Goal: Navigation & Orientation: Find specific page/section

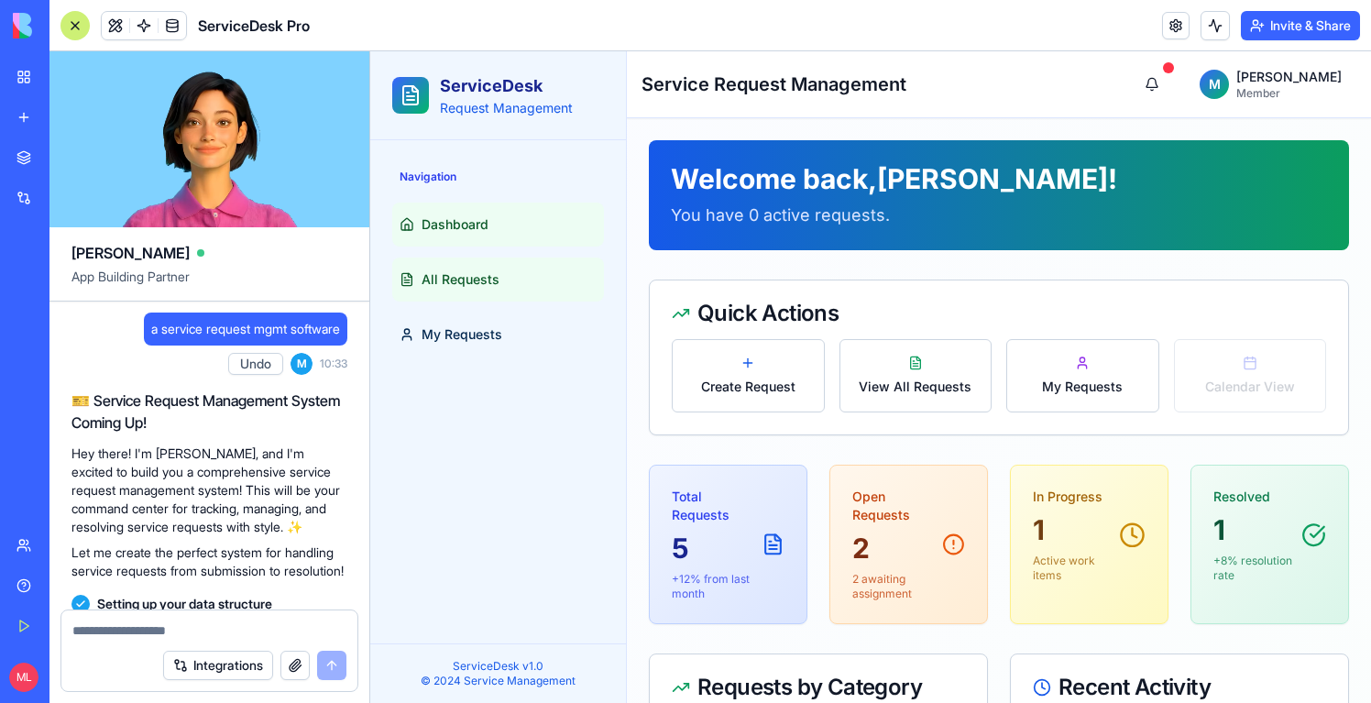
click at [533, 286] on link "All Requests" at bounding box center [498, 280] width 212 height 44
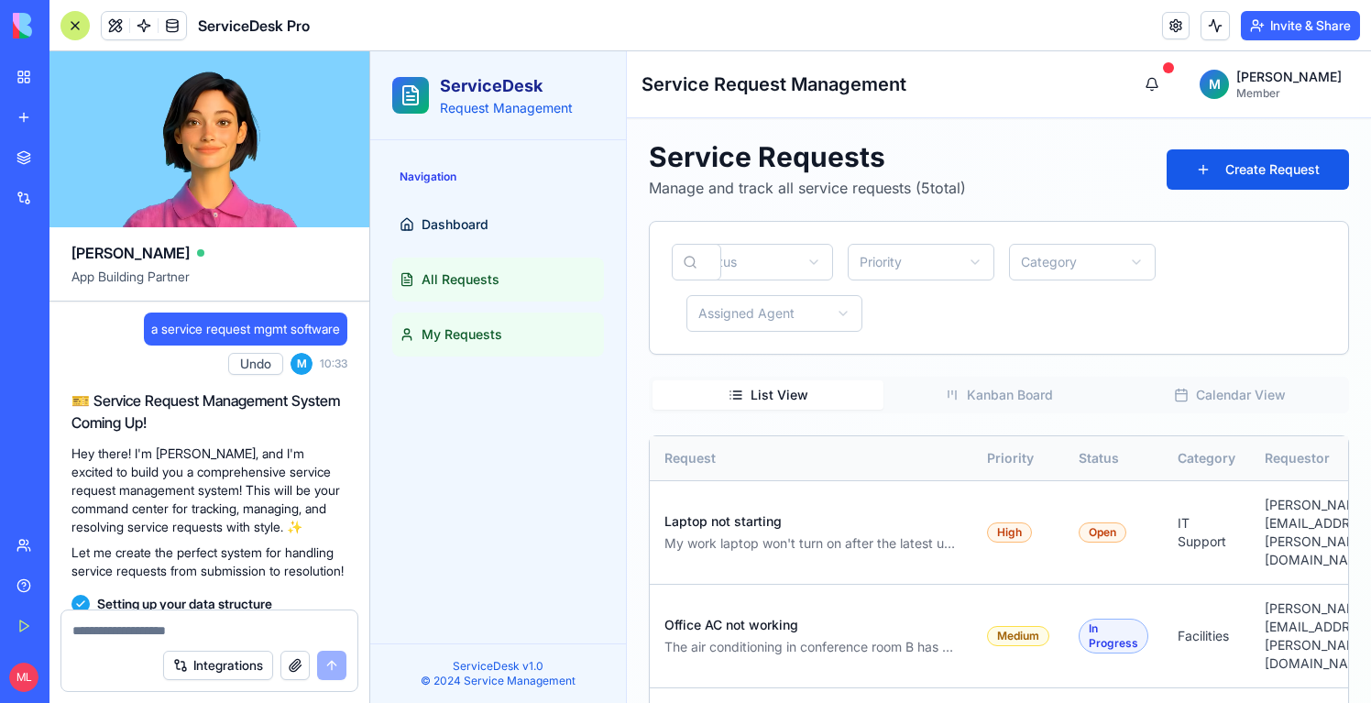
click at [500, 319] on link "My Requests" at bounding box center [498, 335] width 212 height 44
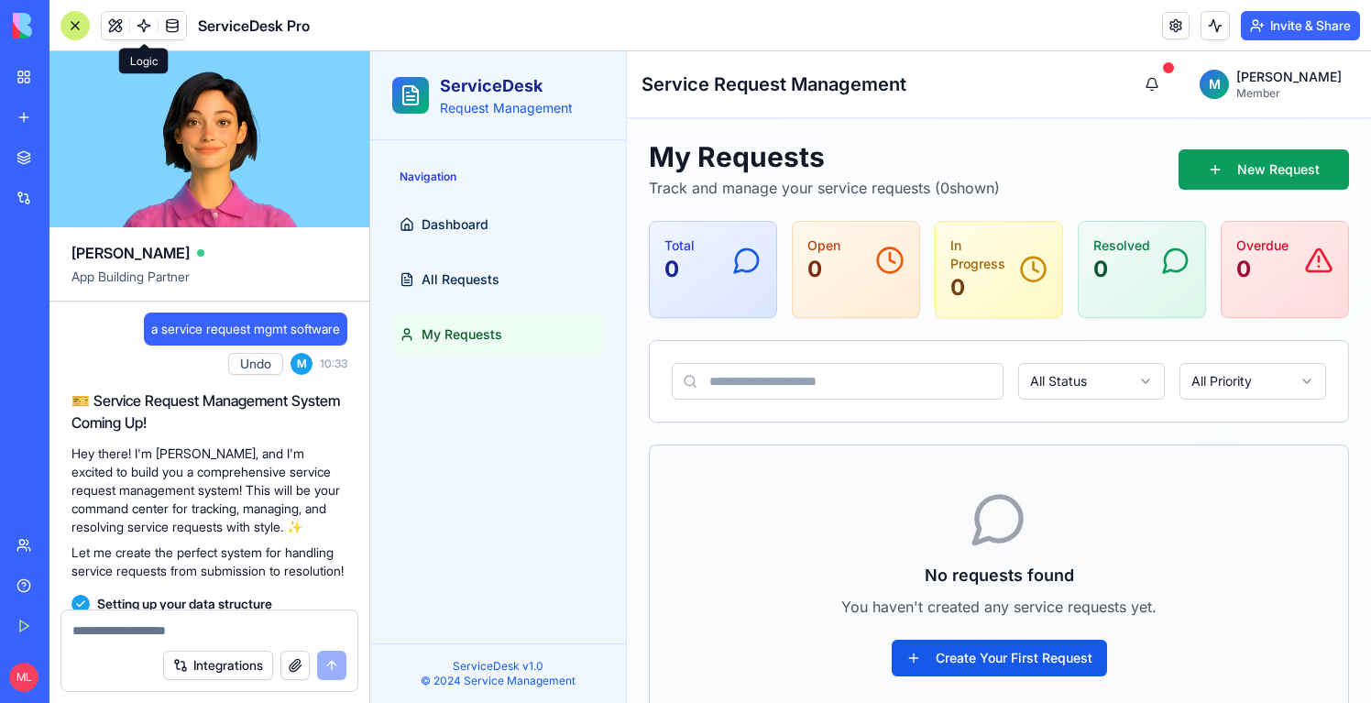
click at [138, 33] on span at bounding box center [143, 25] width 51 height 51
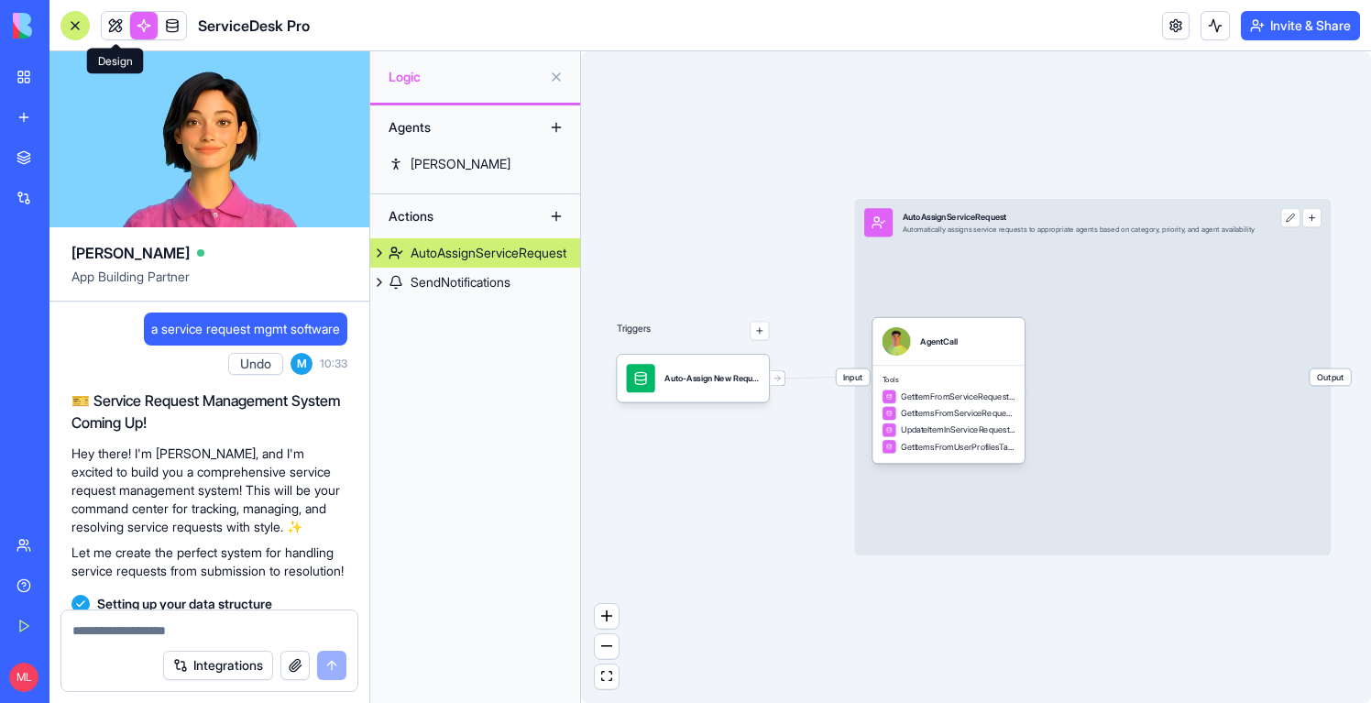
click at [115, 34] on link at bounding box center [115, 25] width 27 height 27
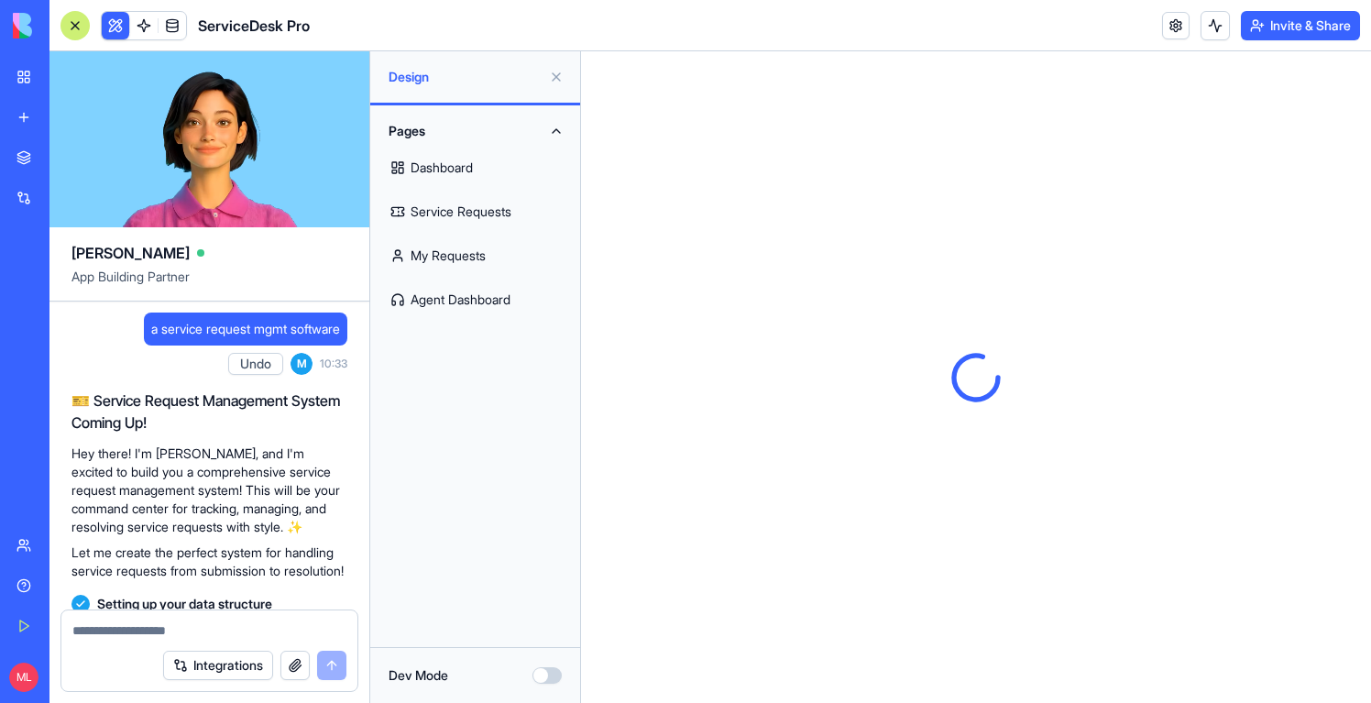
click at [79, 27] on div at bounding box center [74, 25] width 29 height 29
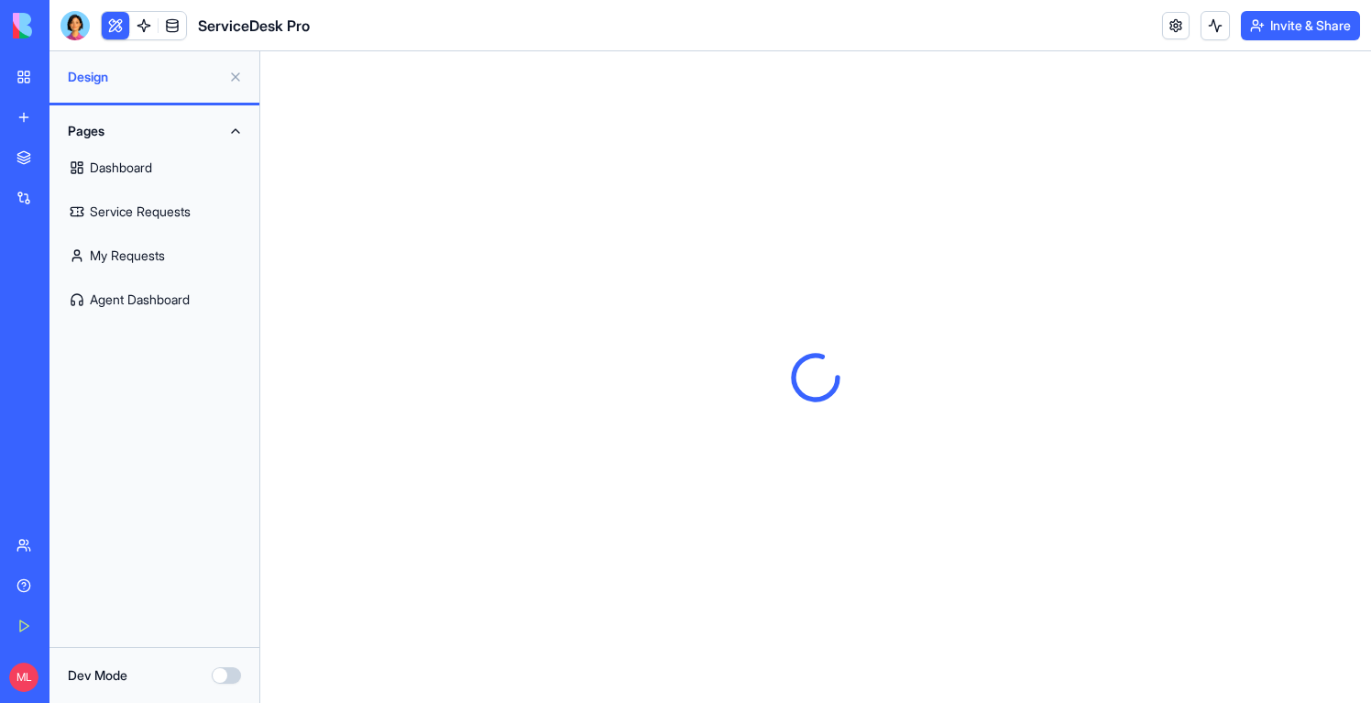
click at [24, 109] on link "New app" at bounding box center [41, 117] width 73 height 37
